Goal: Check status: Check status

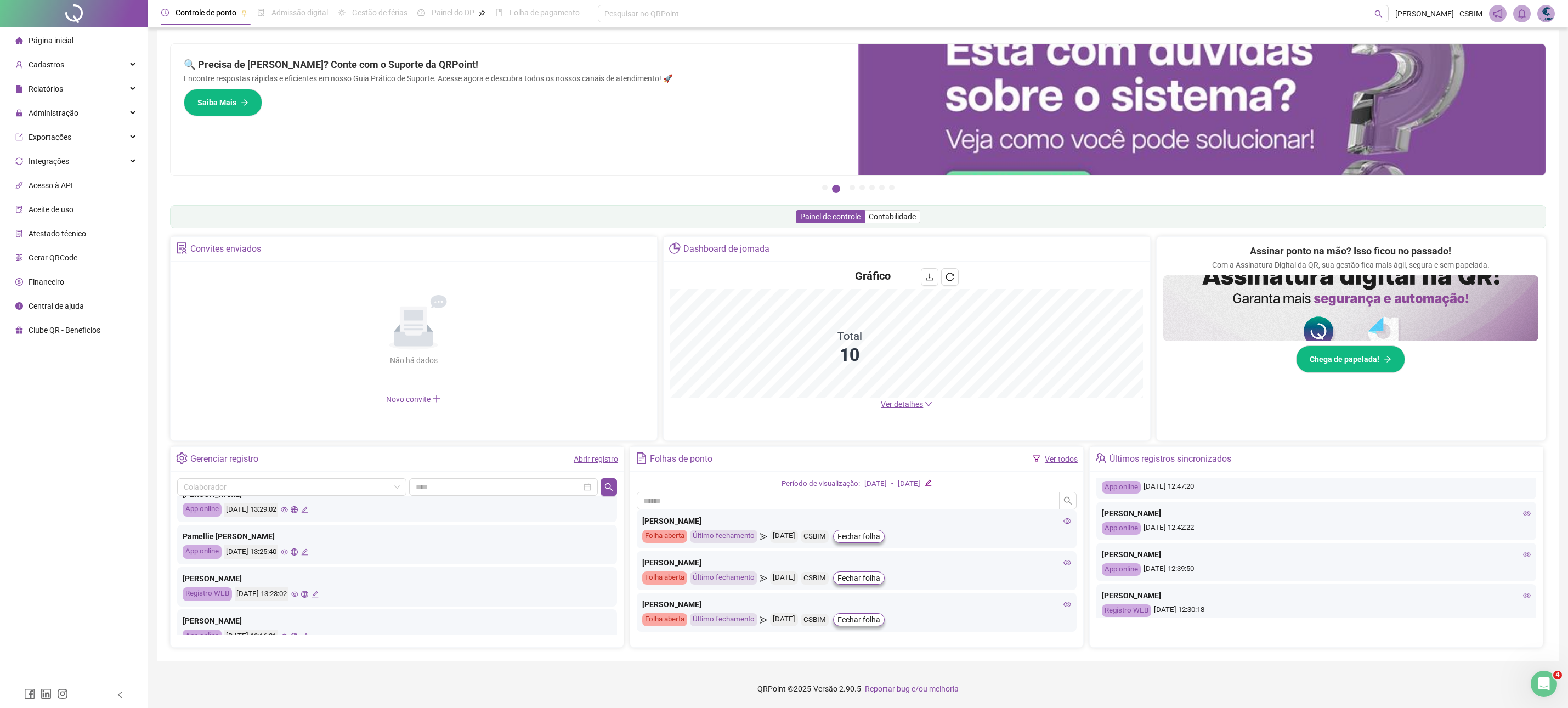
scroll to position [388, 0]
click at [1525, 510] on icon "eye" at bounding box center [1527, 511] width 7 height 6
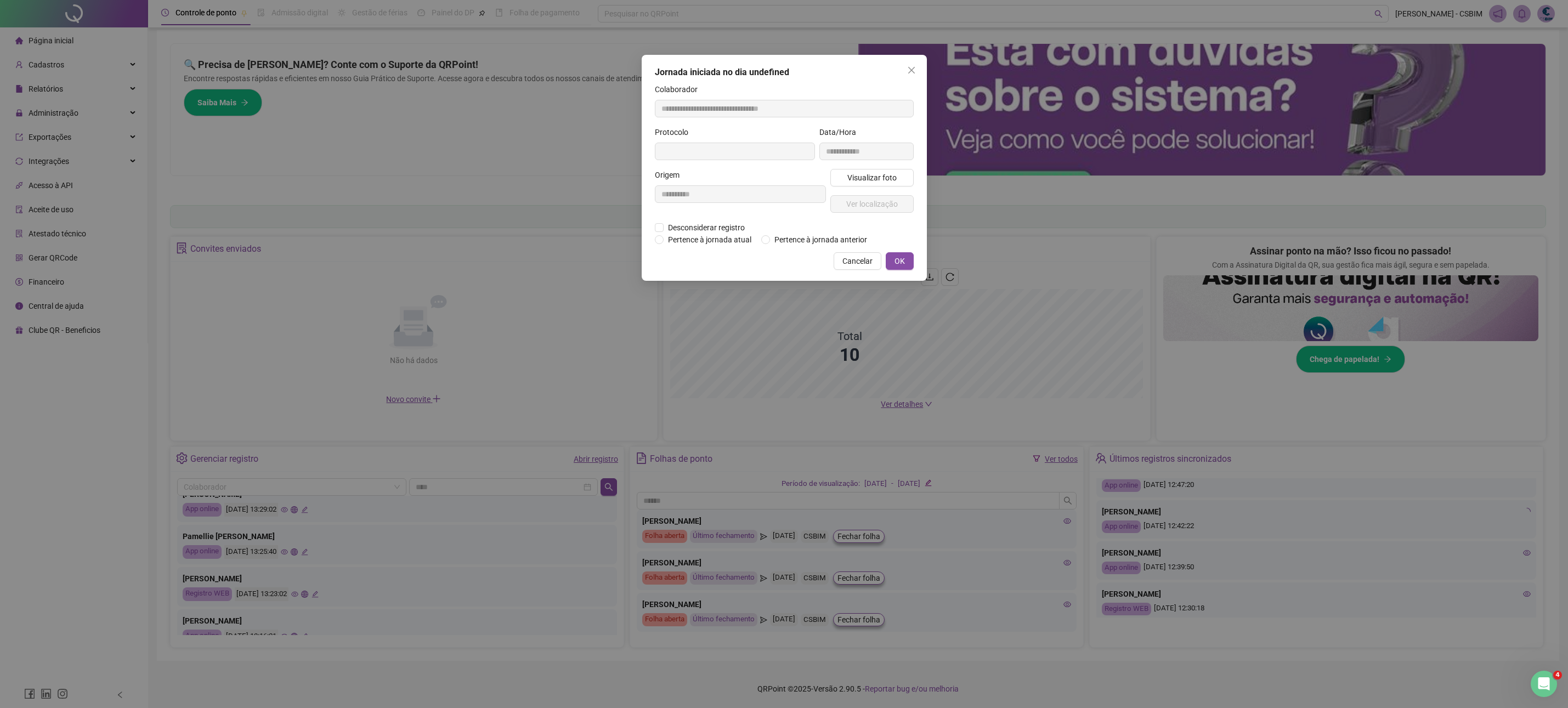
type input "**********"
click at [873, 181] on span "Visualizar foto" at bounding box center [871, 178] width 49 height 12
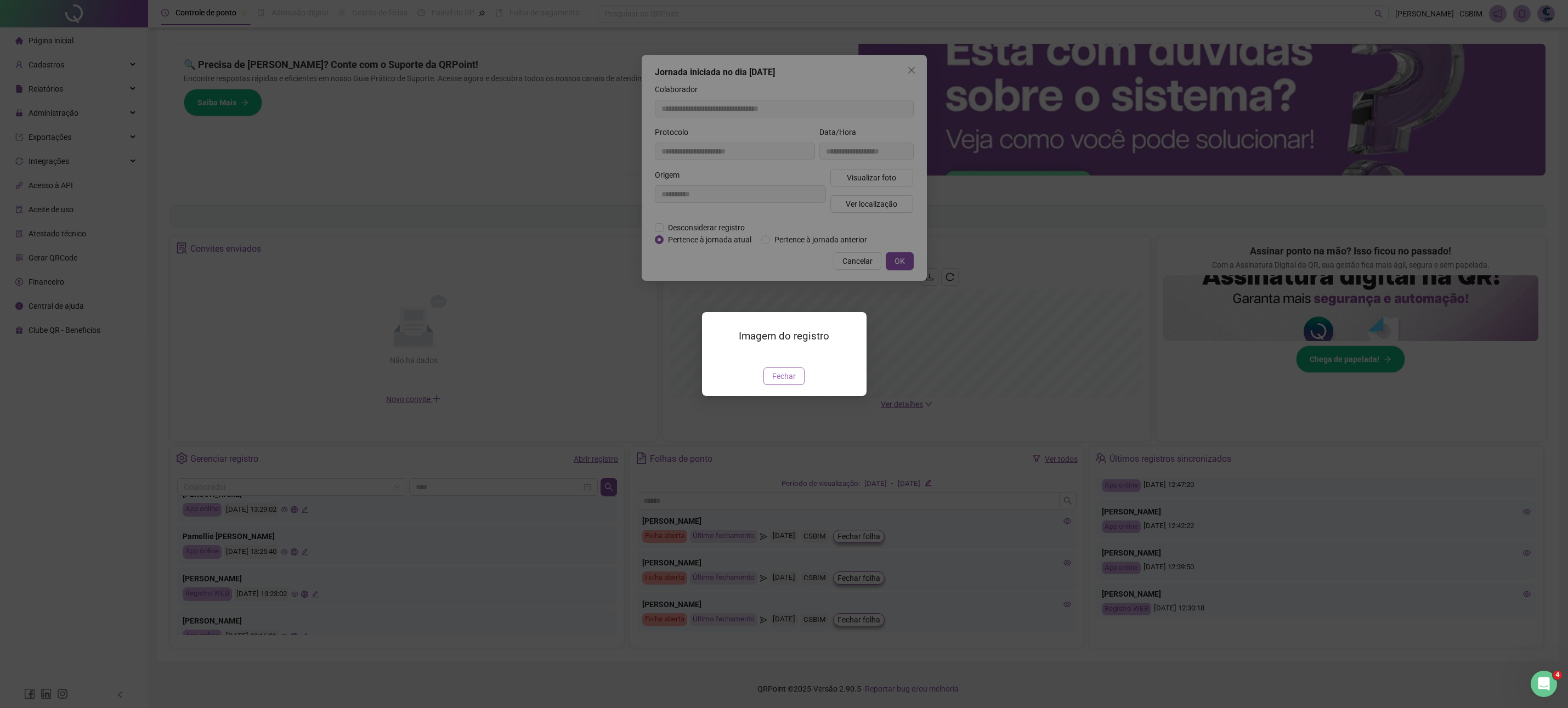
click at [786, 382] on span "Fechar" at bounding box center [784, 376] width 23 height 12
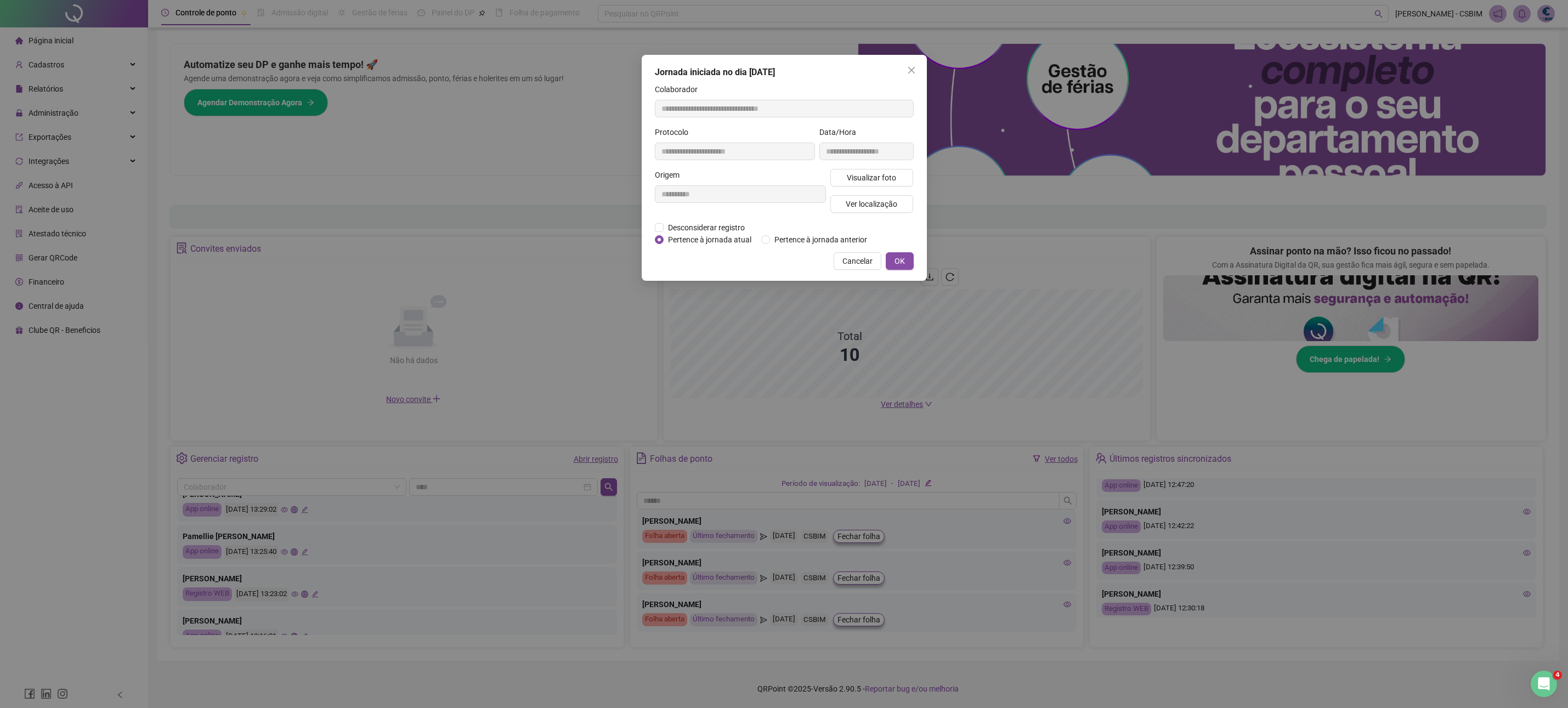
click at [899, 267] on span "OK" at bounding box center [899, 261] width 10 height 12
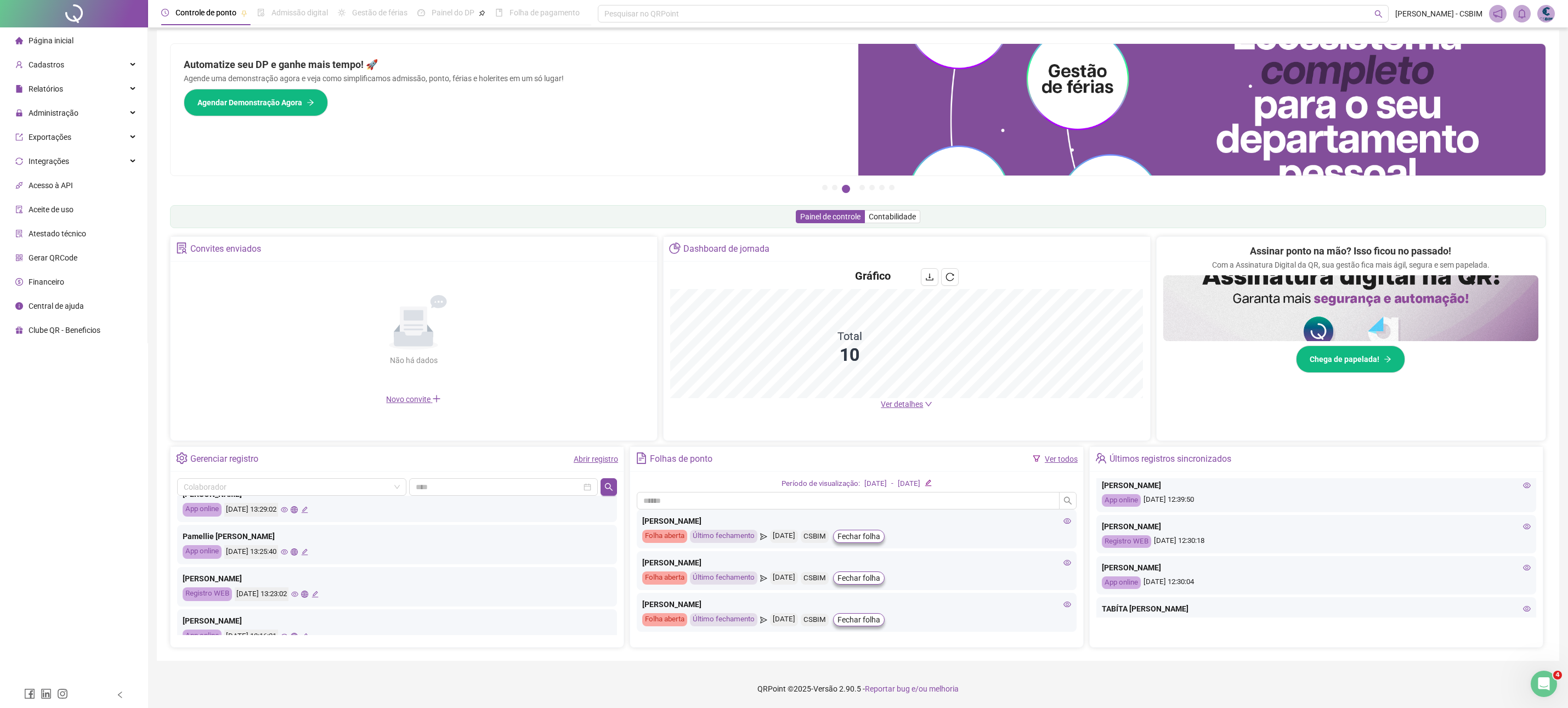
scroll to position [473, 0]
click at [1108, 459] on div "Últimos registros sincronizados" at bounding box center [1163, 459] width 136 height 18
click at [1098, 459] on icon "team" at bounding box center [1101, 458] width 12 height 12
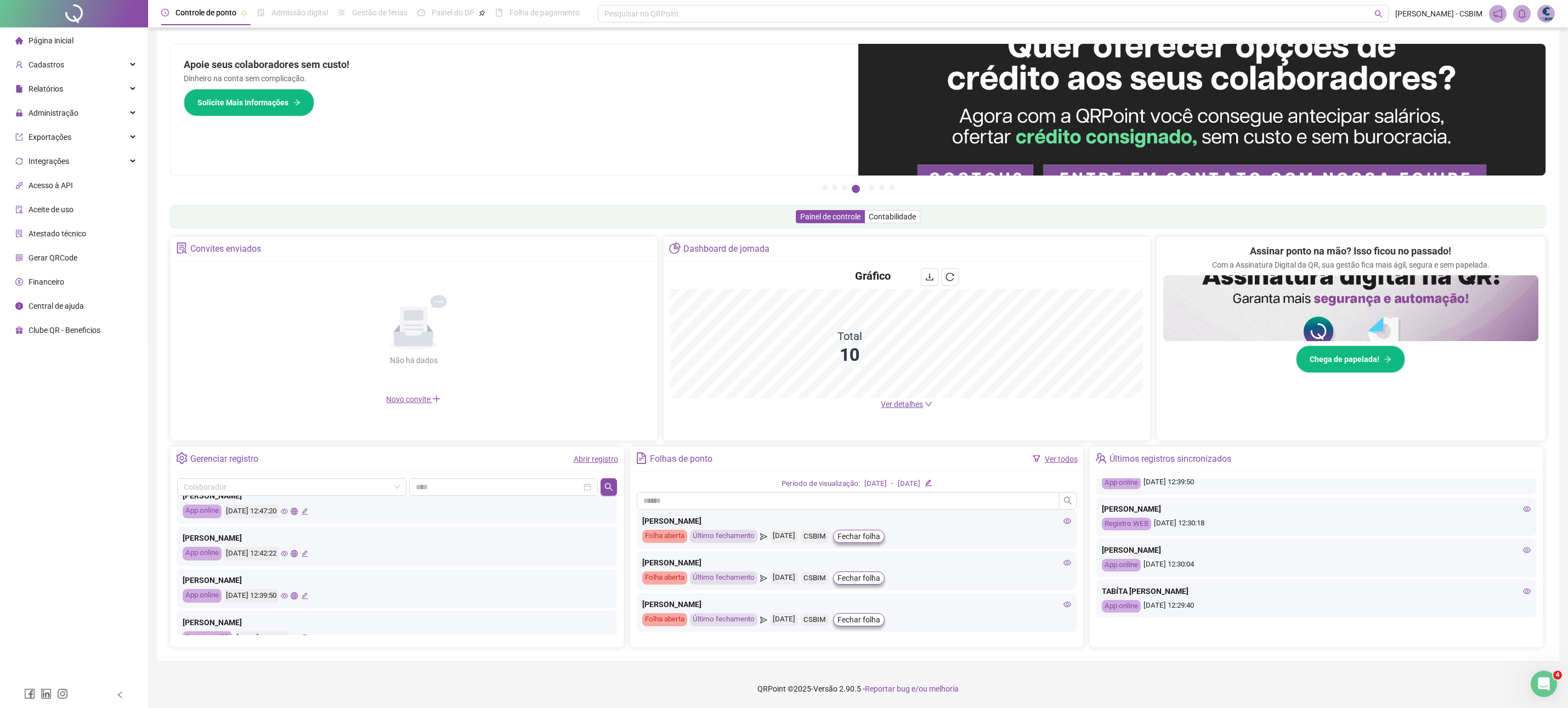
click at [298, 555] on icon "global" at bounding box center [294, 553] width 7 height 7
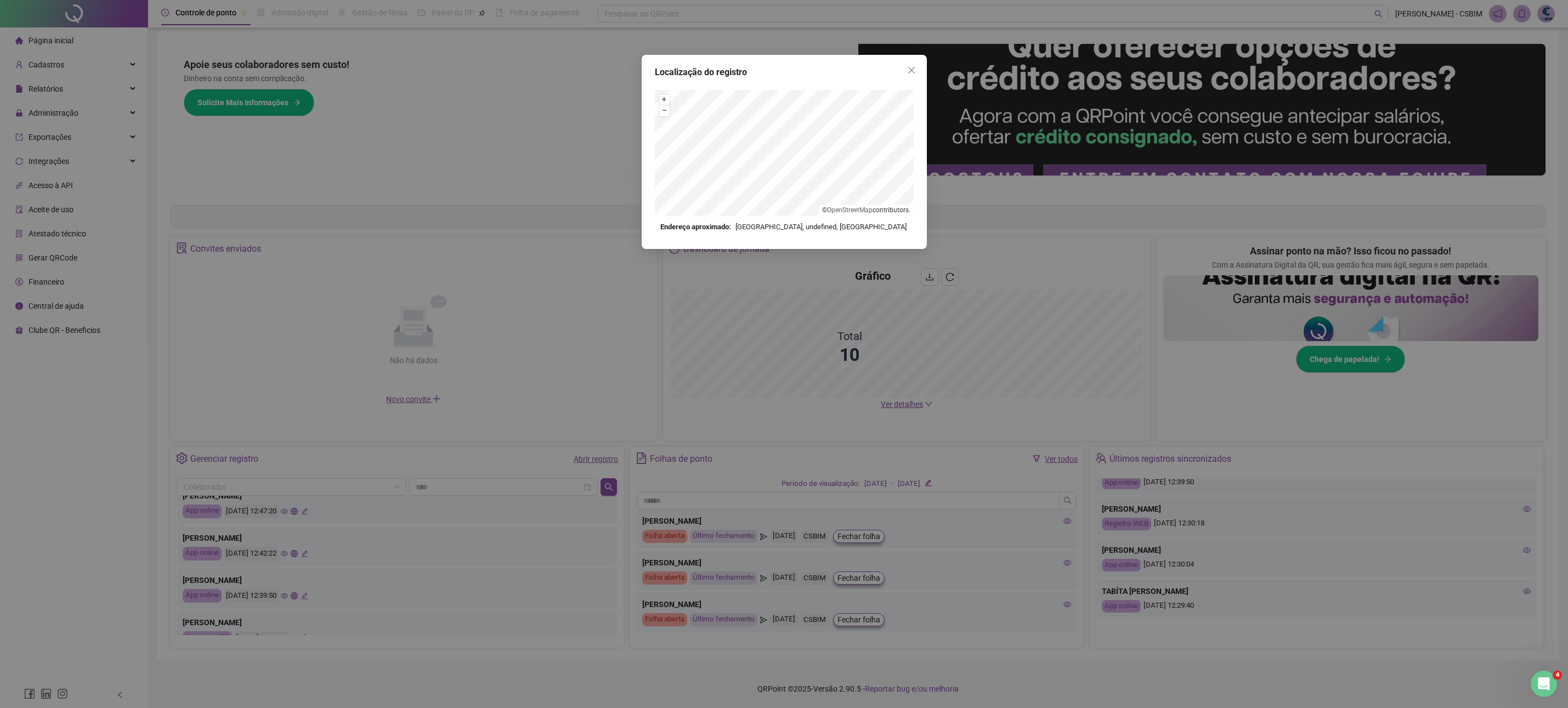
click at [310, 555] on div "Localização do registro + – ⇧ › © OpenStreetMap contributors. Endereço aproxima…" at bounding box center [784, 354] width 1568 height 708
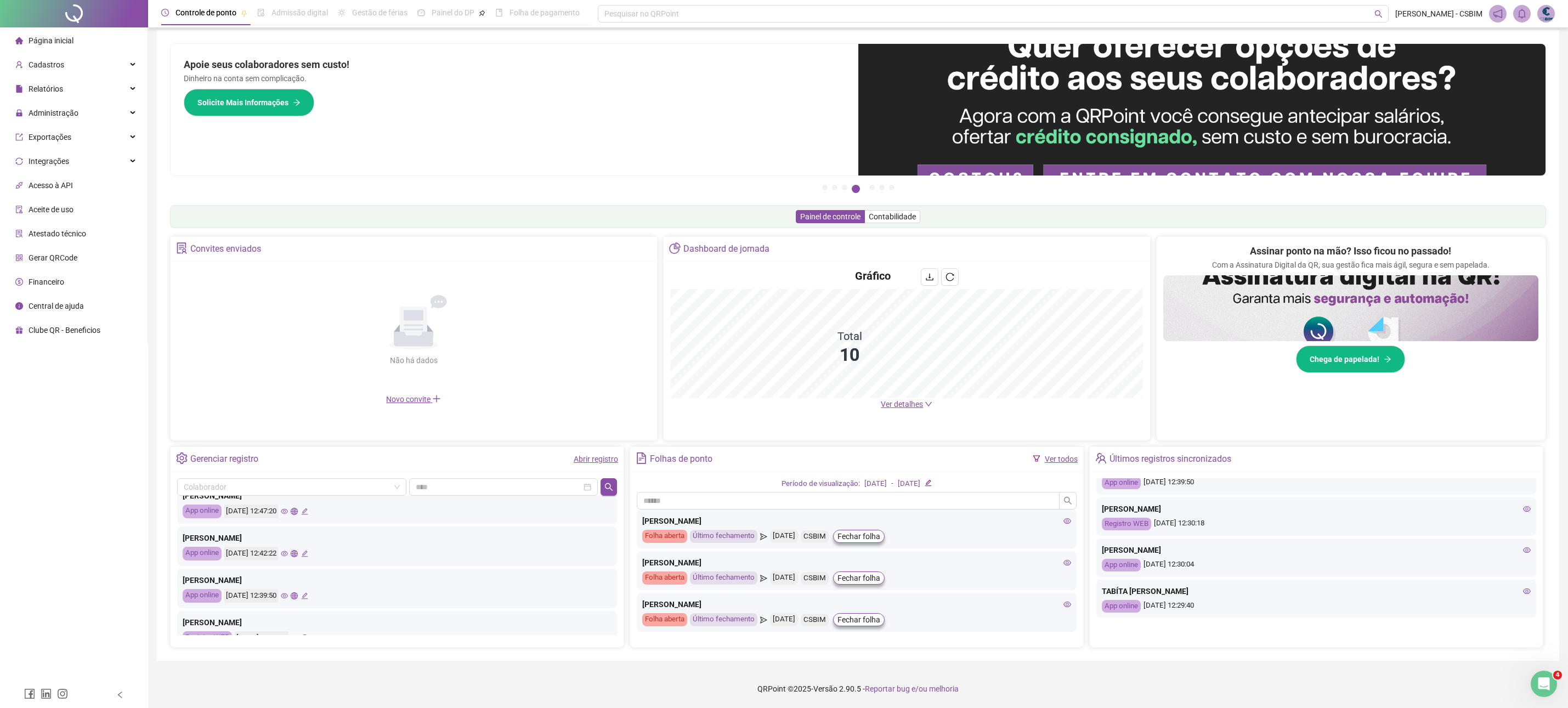
click at [288, 556] on icon "eye" at bounding box center [285, 553] width 7 height 7
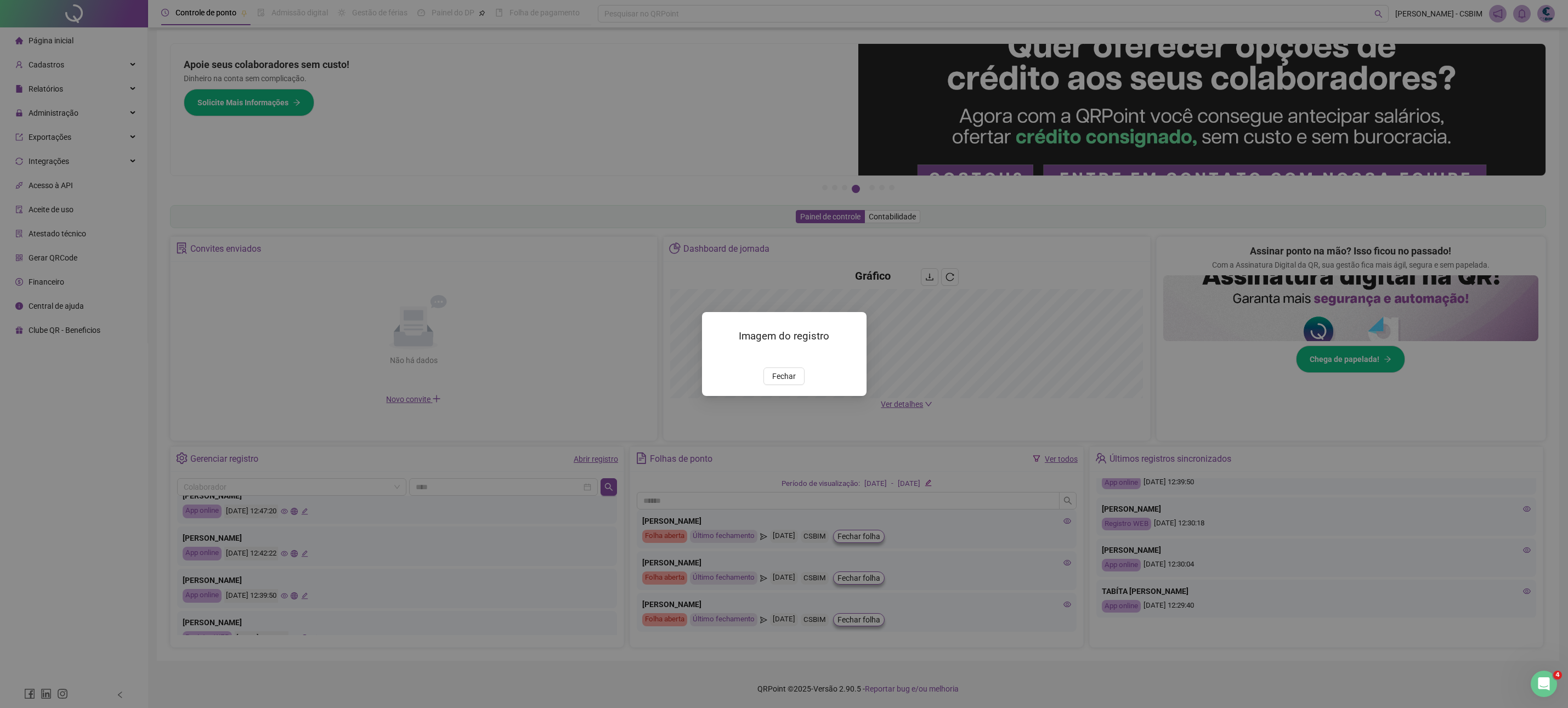
click at [793, 382] on span "Fechar" at bounding box center [784, 376] width 23 height 12
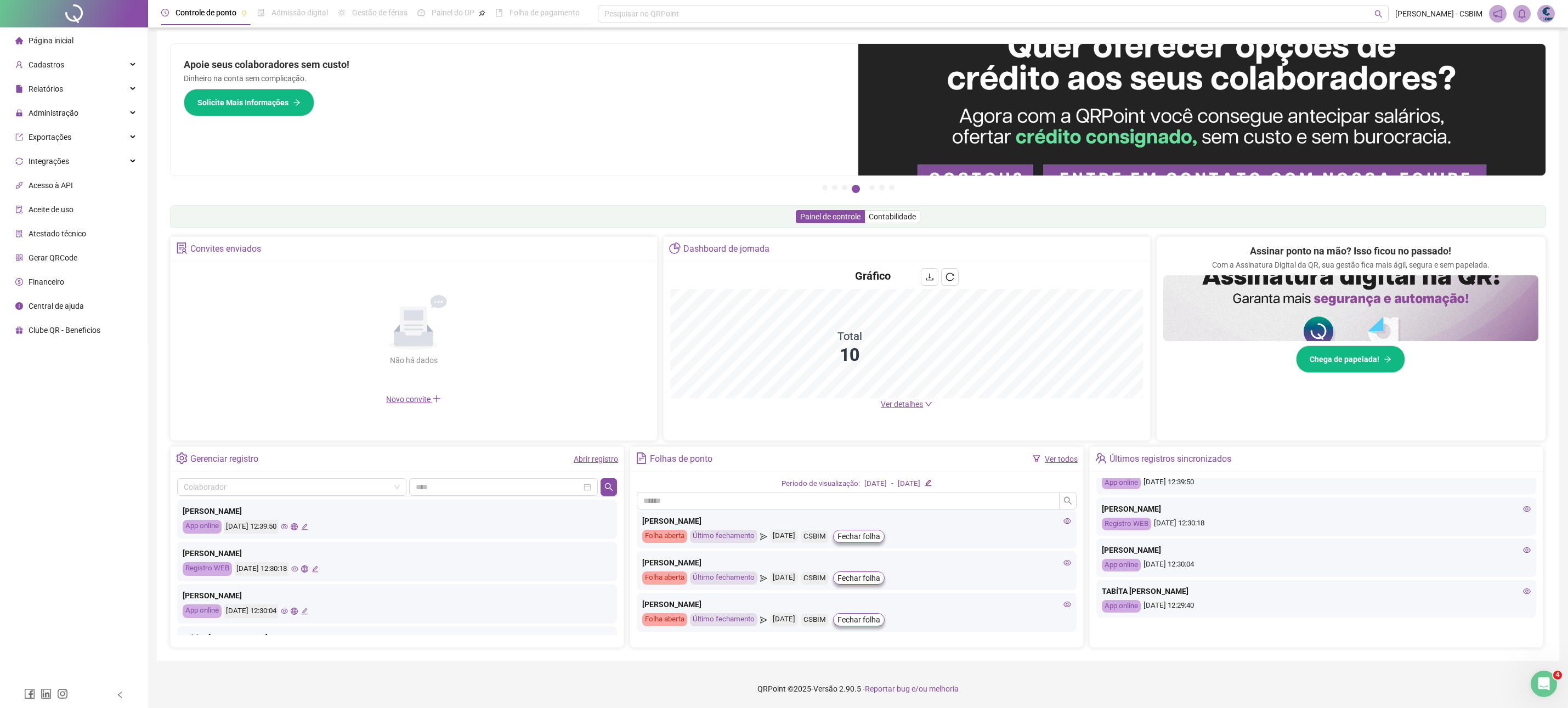
scroll to position [515, 0]
click at [597, 457] on link "Abrir registro" at bounding box center [596, 459] width 44 height 9
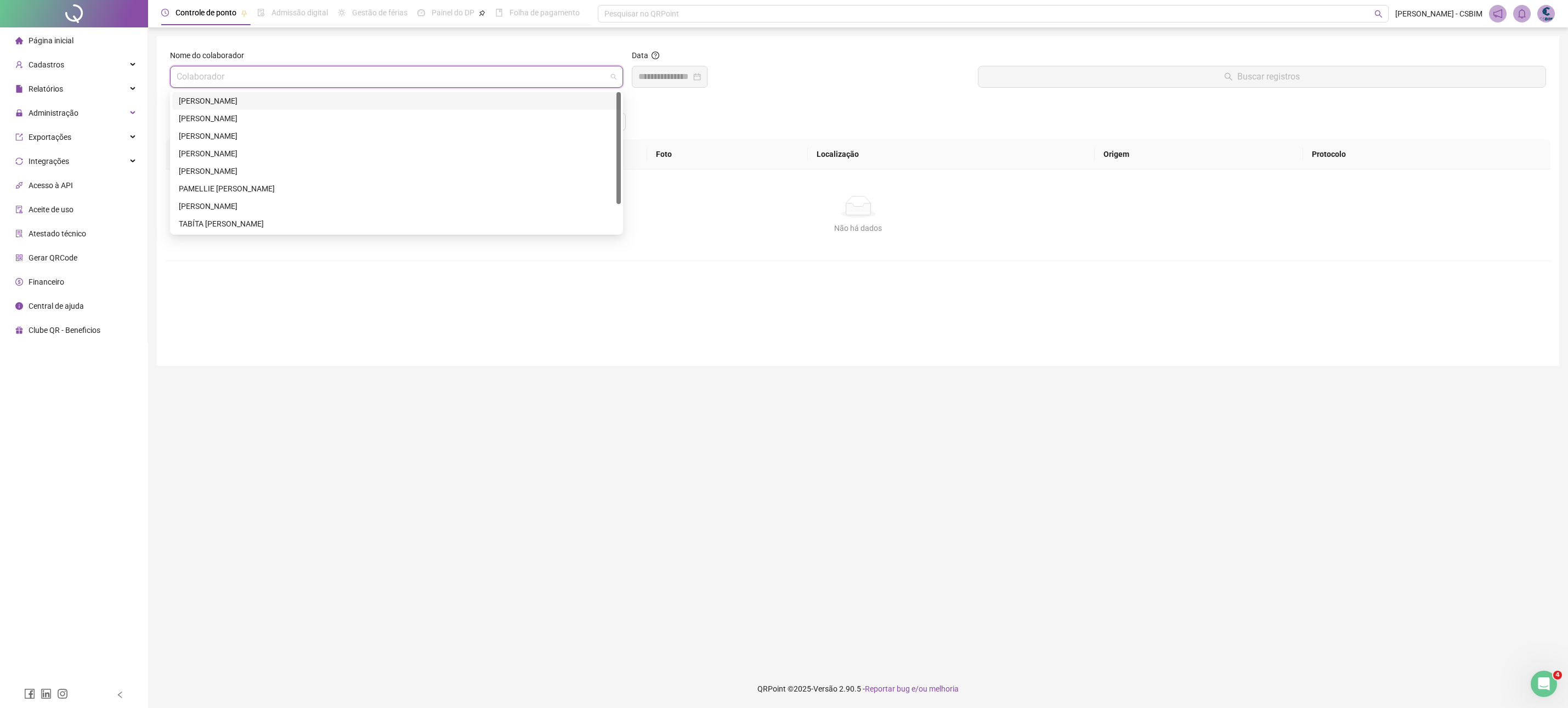
click at [408, 80] on input "search" at bounding box center [392, 77] width 430 height 21
click at [318, 137] on div "[PERSON_NAME] [PERSON_NAME] DOS [PERSON_NAME]" at bounding box center [396, 136] width 435 height 12
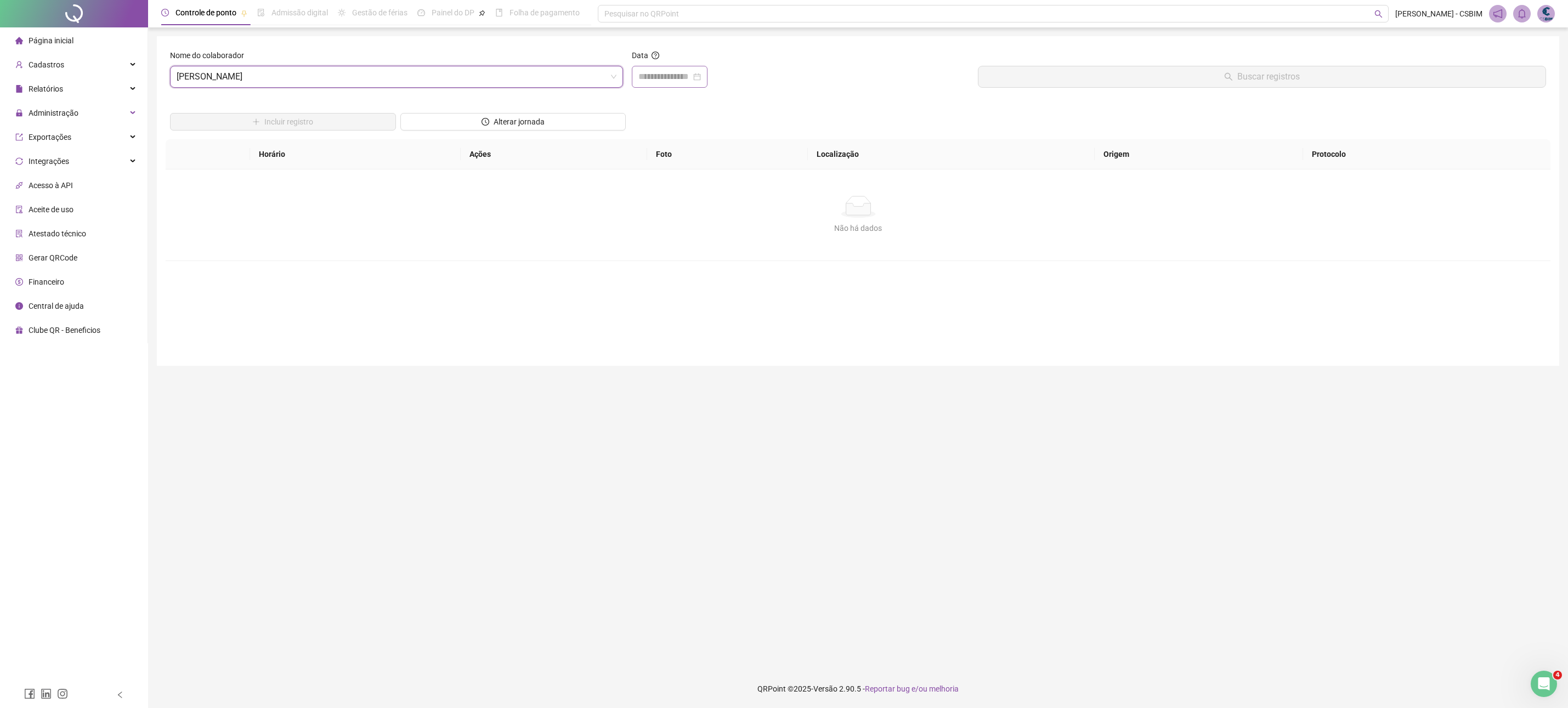
click at [708, 74] on div at bounding box center [669, 77] width 76 height 22
type input "**********"
click at [670, 206] on div "18" at bounding box center [671, 206] width 13 height 13
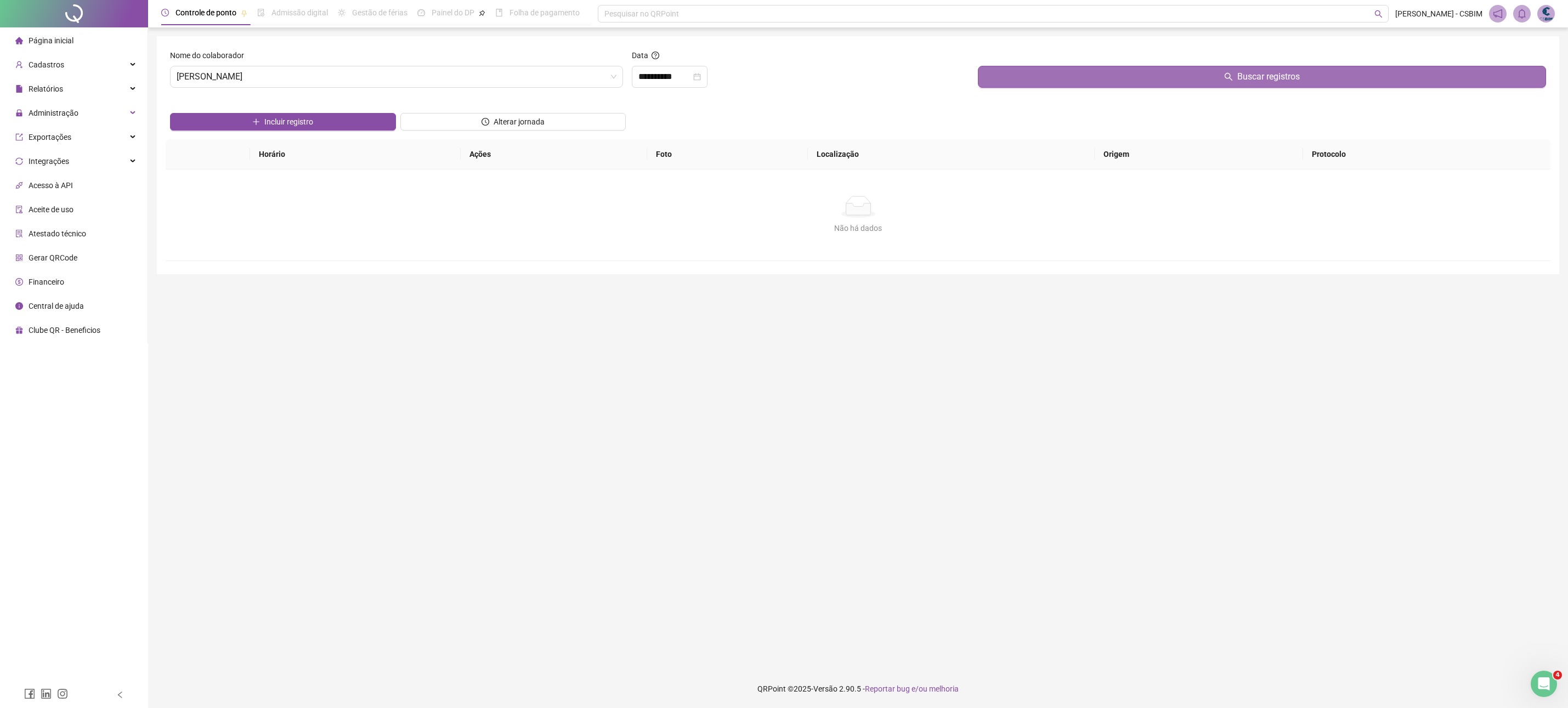
click at [1142, 78] on button "Buscar registros" at bounding box center [1262, 77] width 568 height 22
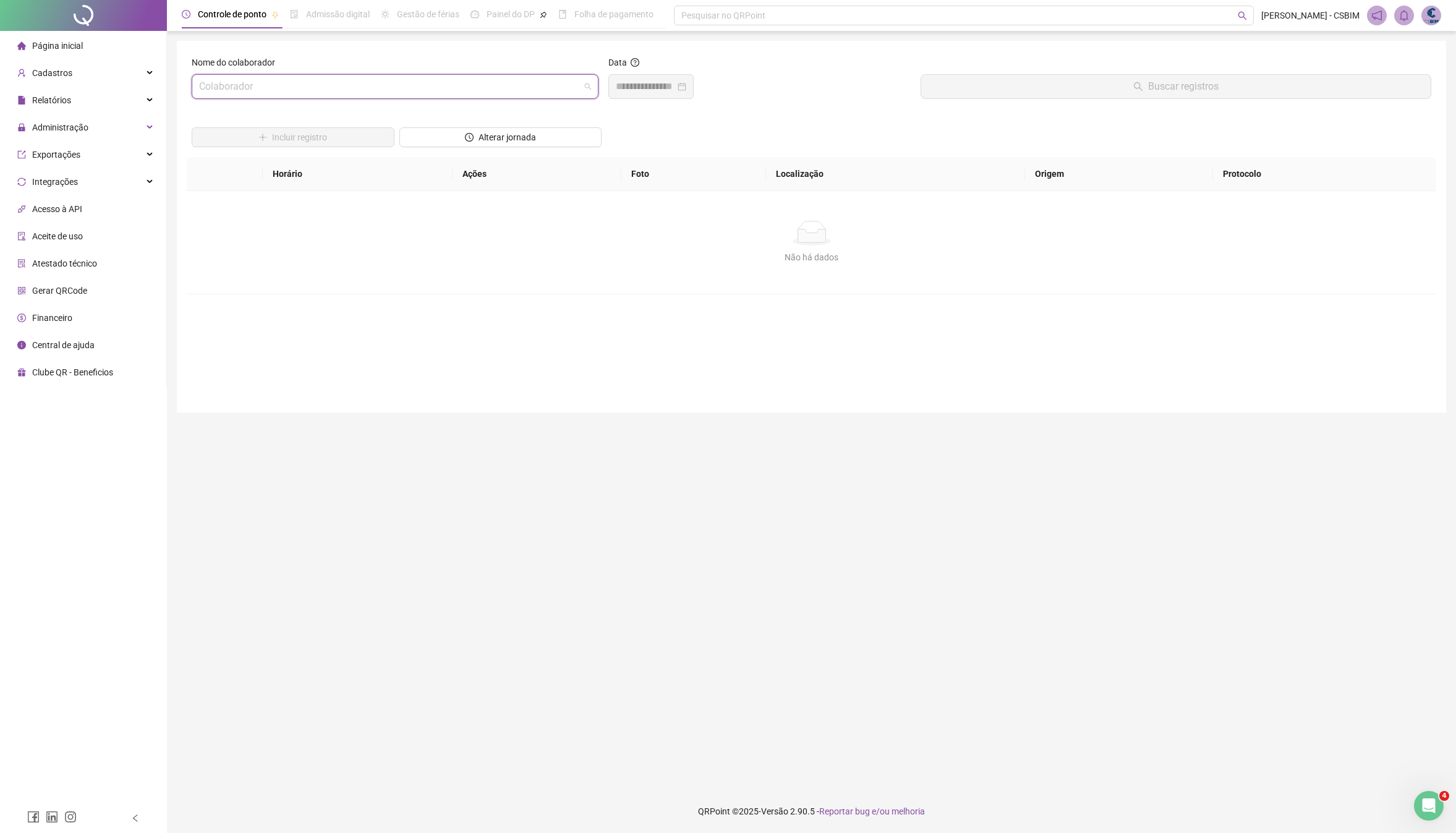
click at [449, 94] on input "search" at bounding box center [390, 87] width 381 height 24
type input "****"
click at [423, 107] on div "[PERSON_NAME] [PERSON_NAME] DOS [PERSON_NAME]" at bounding box center [394, 114] width 387 height 14
drag, startPoint x: 682, startPoint y: 78, endPoint x: 683, endPoint y: 85, distance: 7.1
click at [675, 80] on input at bounding box center [645, 86] width 59 height 15
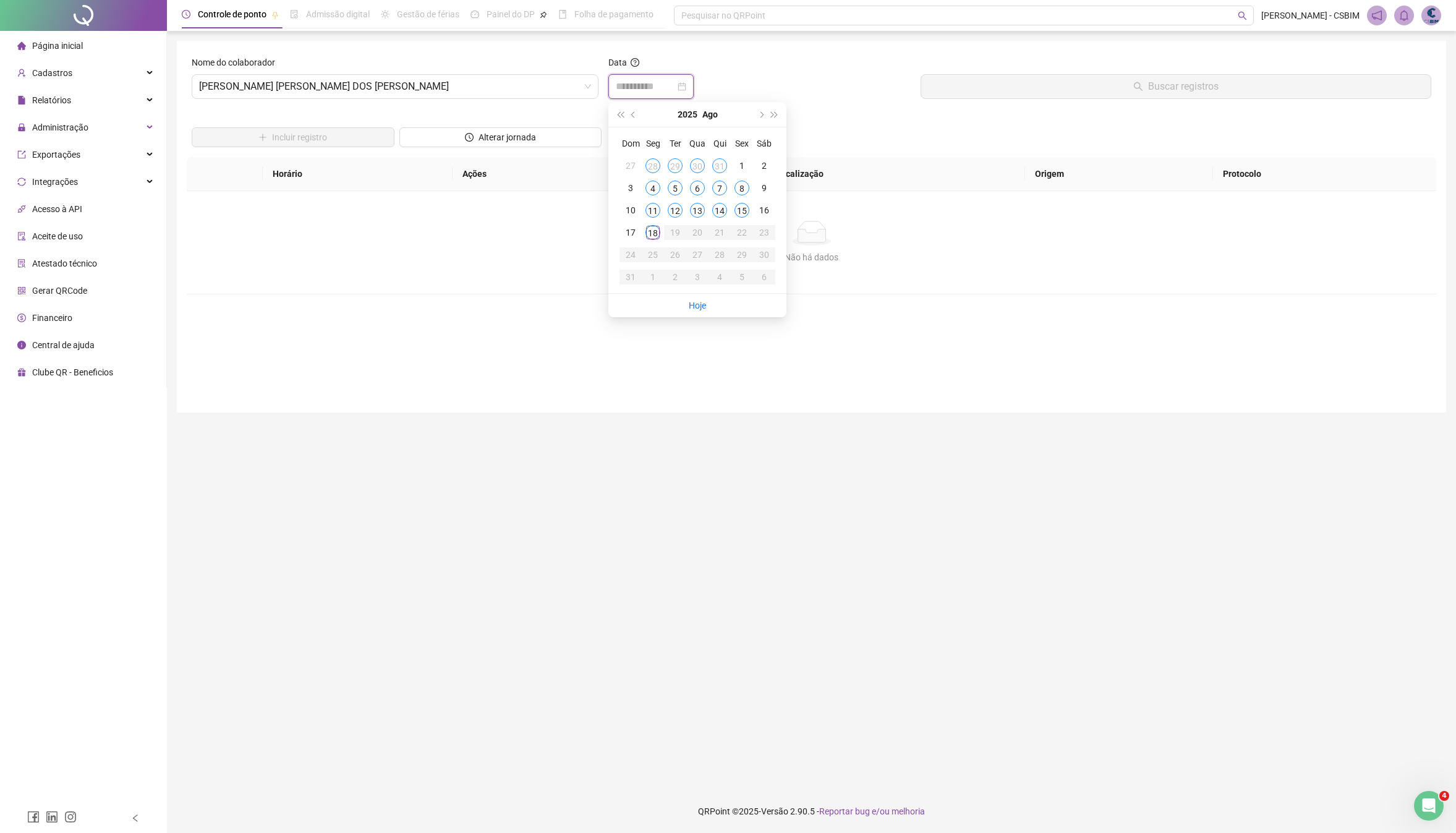
type input "**********"
click at [654, 235] on div "18" at bounding box center [653, 232] width 15 height 15
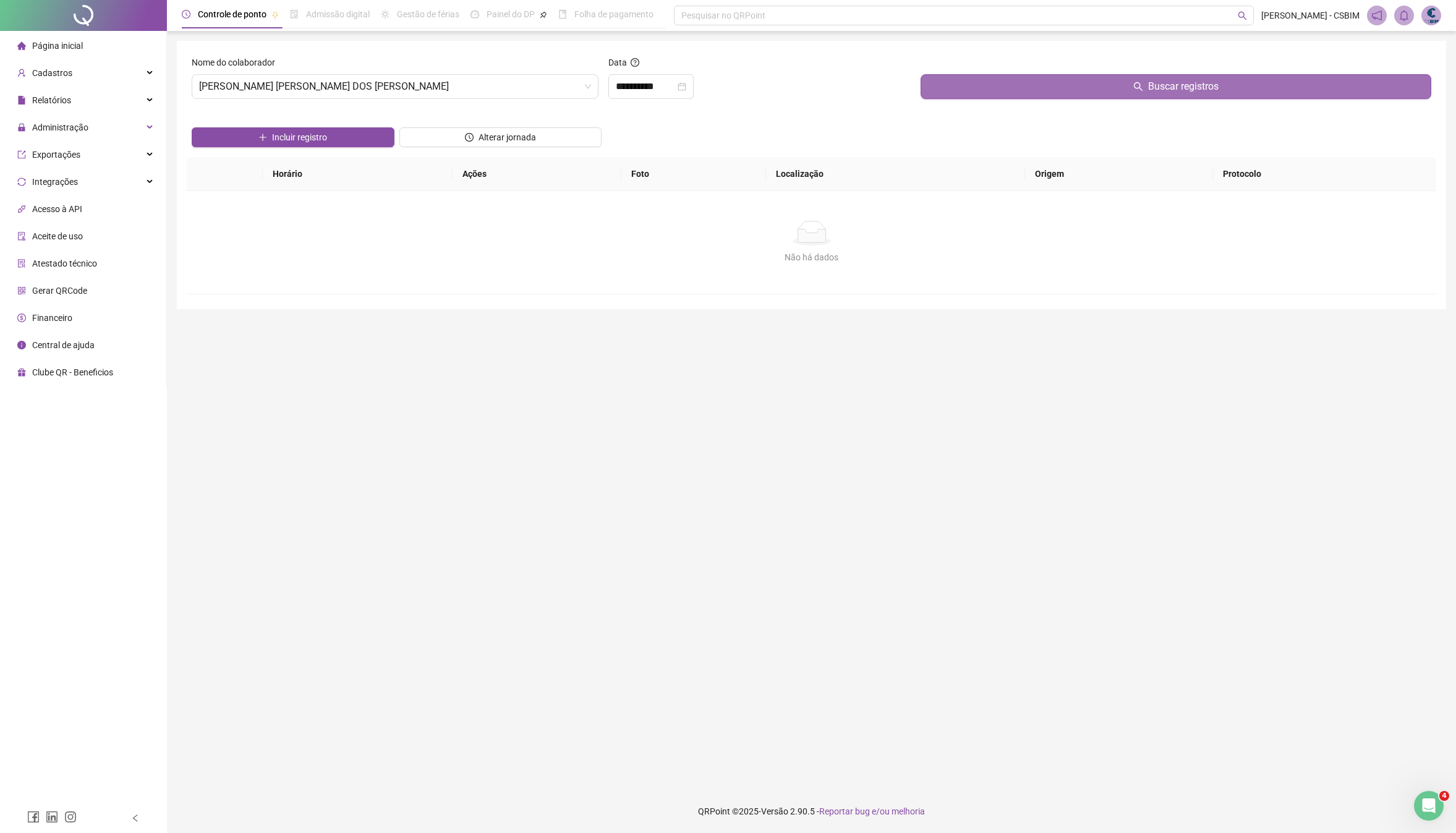
click at [1098, 90] on button "Buscar registros" at bounding box center [1176, 87] width 511 height 25
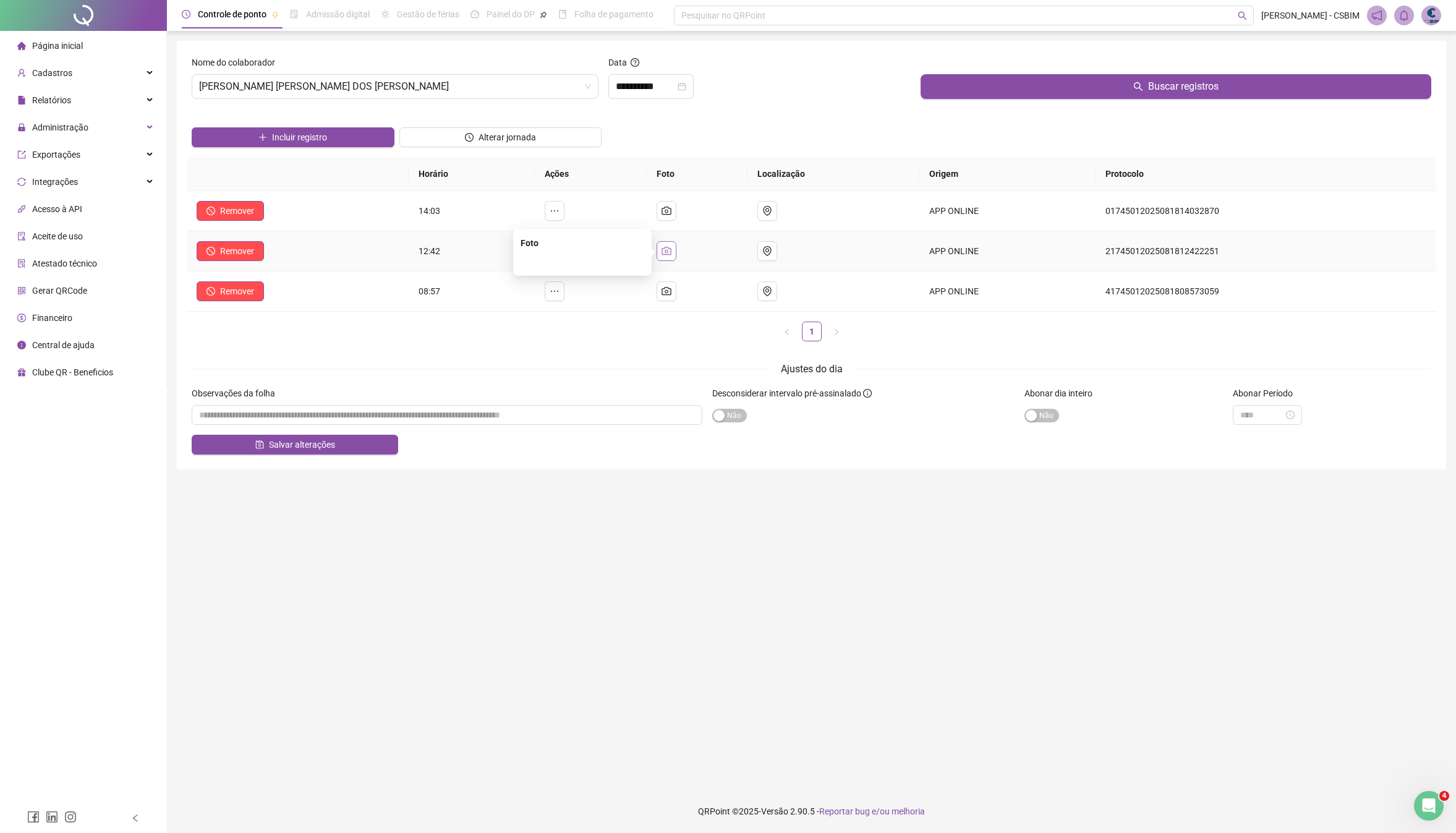
click at [676, 252] on button "button" at bounding box center [667, 251] width 19 height 19
click at [567, 247] on div "Foto" at bounding box center [583, 243] width 124 height 14
drag, startPoint x: 660, startPoint y: 251, endPoint x: 666, endPoint y: 252, distance: 6.1
click at [662, 251] on button "button" at bounding box center [667, 251] width 19 height 19
click at [669, 252] on icon "camera" at bounding box center [667, 251] width 10 height 10
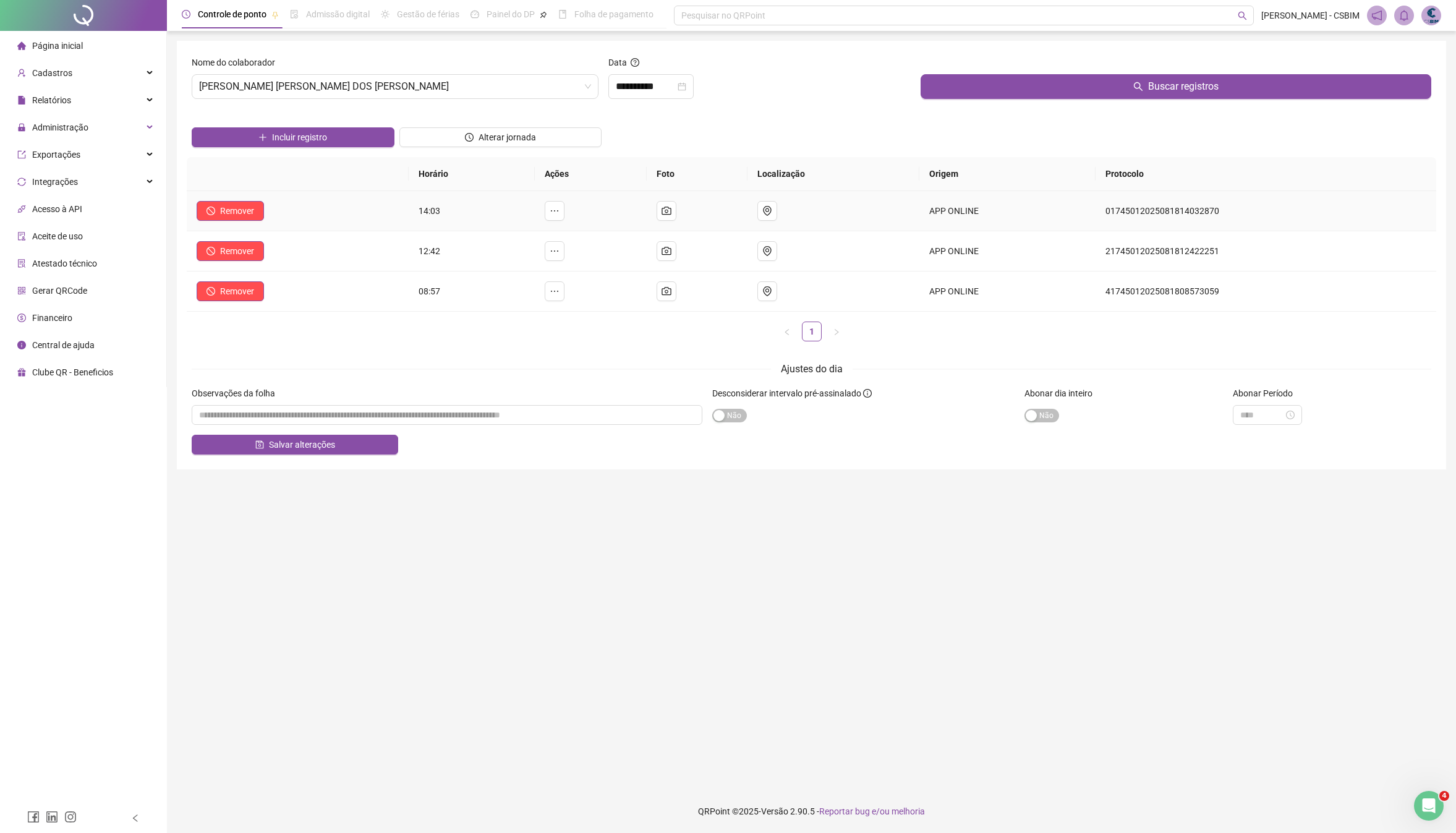
click at [692, 199] on td at bounding box center [696, 211] width 101 height 40
click at [671, 212] on icon "camera" at bounding box center [667, 211] width 10 height 10
click at [554, 207] on icon "ellipsis" at bounding box center [555, 211] width 10 height 10
click at [267, 183] on th at bounding box center [298, 174] width 222 height 34
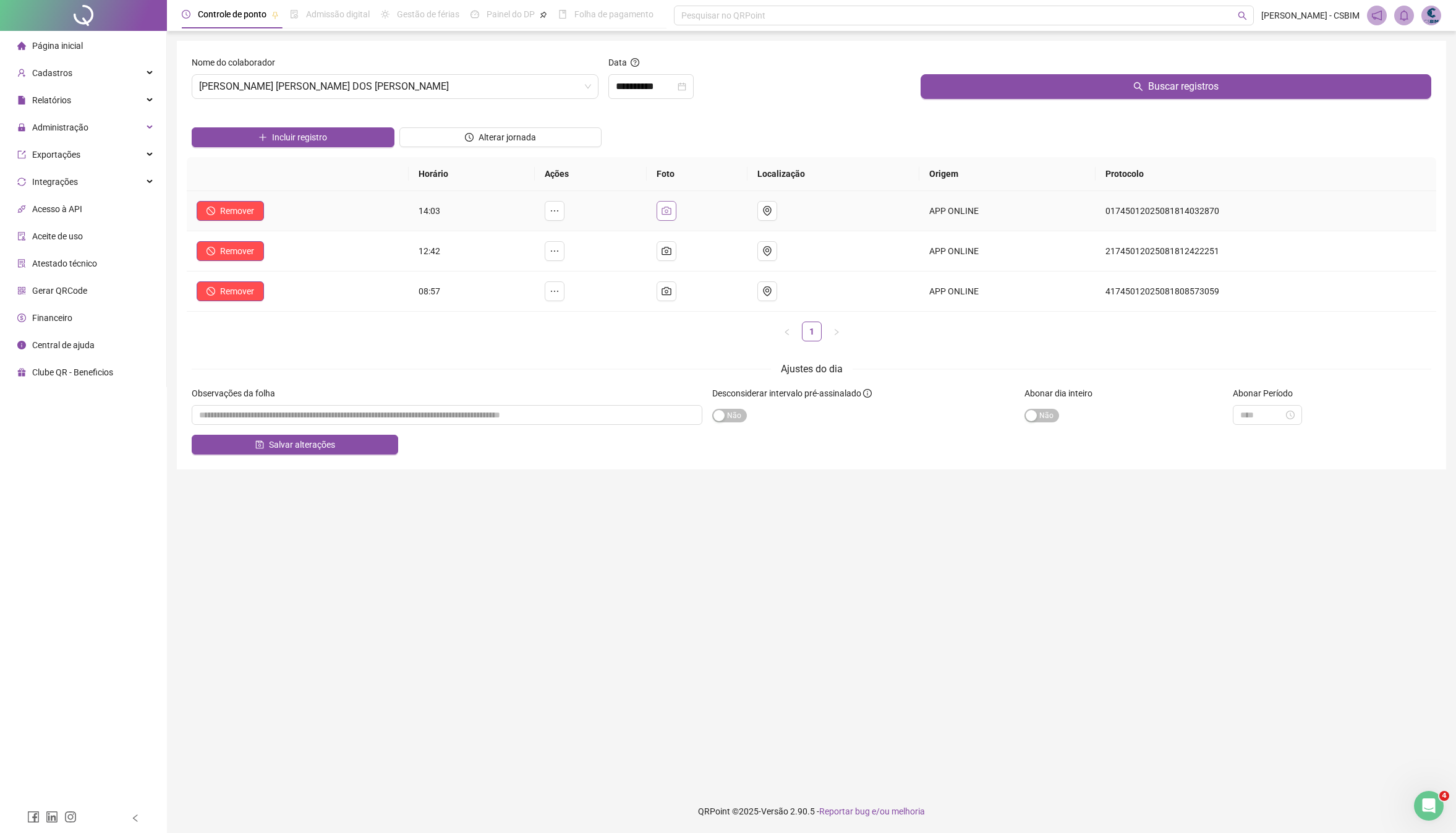
click at [671, 210] on icon "camera" at bounding box center [667, 211] width 10 height 10
click at [671, 252] on icon "camera" at bounding box center [666, 251] width 9 height 8
